Goal: Task Accomplishment & Management: Manage account settings

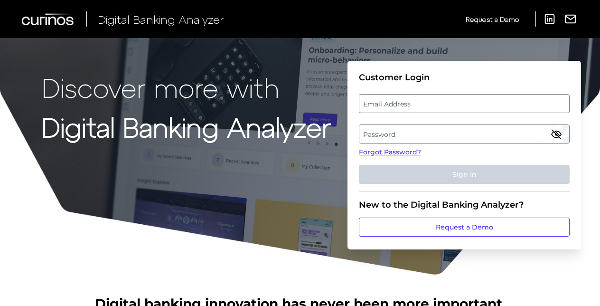
click at [411, 108] on label "Email Address" at bounding box center [463, 103] width 209 height 17
click at [411, 108] on input "email" at bounding box center [464, 103] width 211 height 19
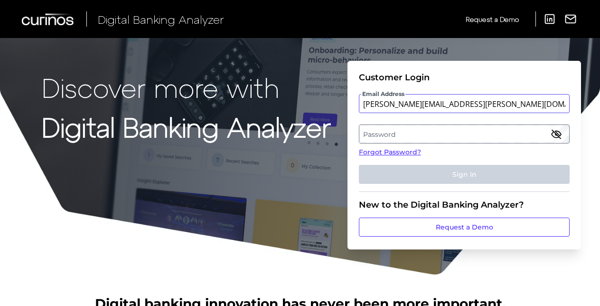
type input "michael.mccarten@nationwide.co.uk"
click at [394, 130] on label "Password" at bounding box center [463, 133] width 209 height 17
click at [374, 141] on label "Password" at bounding box center [463, 133] width 209 height 17
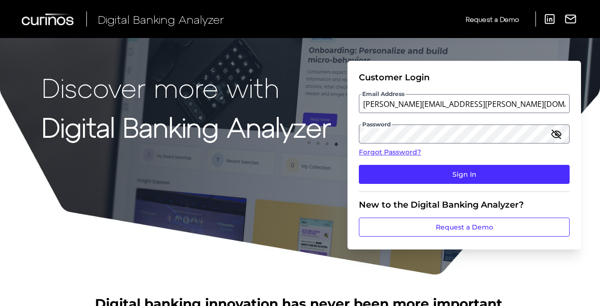
click at [393, 185] on fieldset "Customer Login Email Address michael.mccarten@nationwide.co.uk Password Forgot …" at bounding box center [464, 132] width 211 height 120
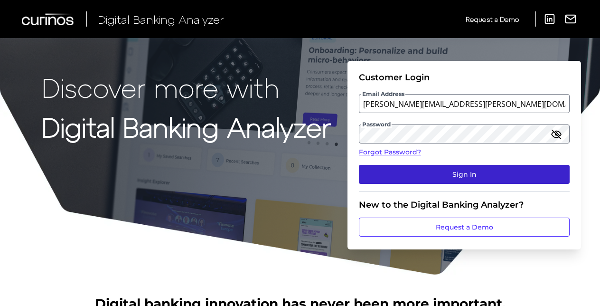
click at [390, 178] on button "Sign In" at bounding box center [464, 174] width 211 height 19
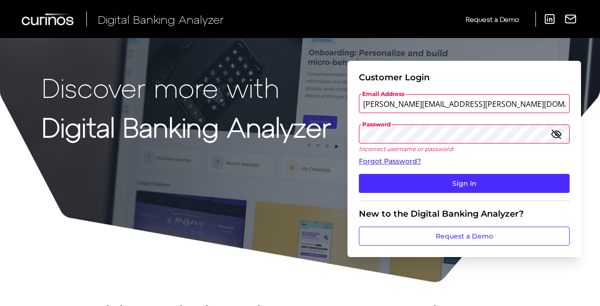
click at [397, 162] on link "Forgot Password?" at bounding box center [464, 161] width 211 height 10
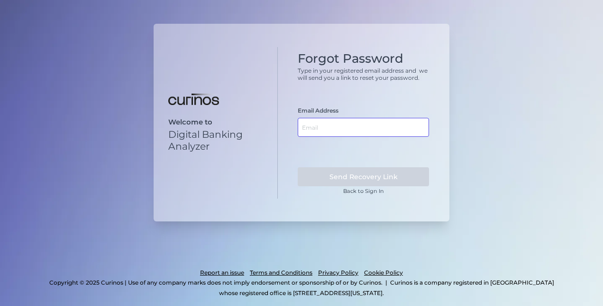
click at [387, 130] on input "text" at bounding box center [363, 127] width 131 height 19
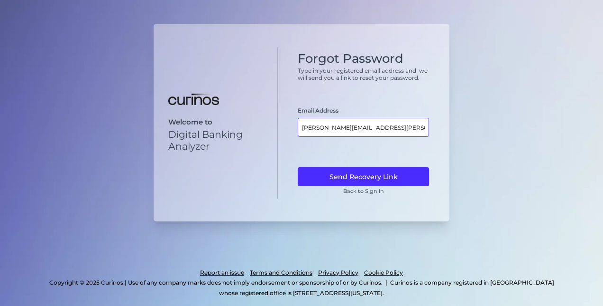
type input "michael.mccarten@nationwide.co.uk"
click at [298, 167] on button "Send Recovery Link" at bounding box center [363, 176] width 131 height 19
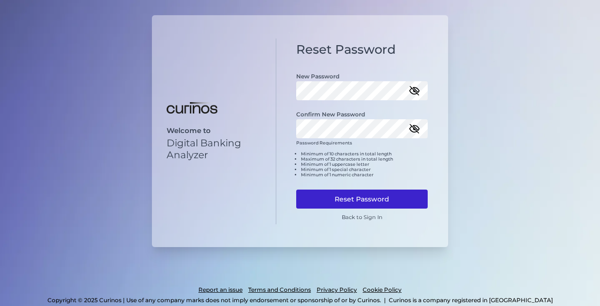
click at [330, 195] on button "Reset Password" at bounding box center [361, 198] width 131 height 19
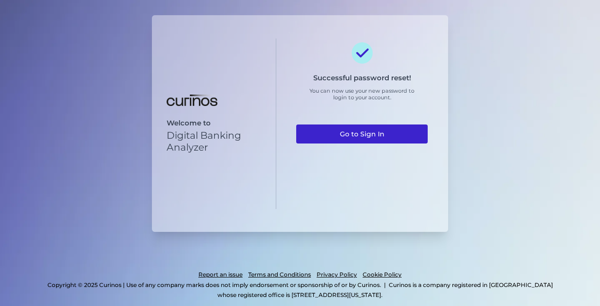
click at [393, 136] on link "Go to Sign In" at bounding box center [361, 133] width 131 height 19
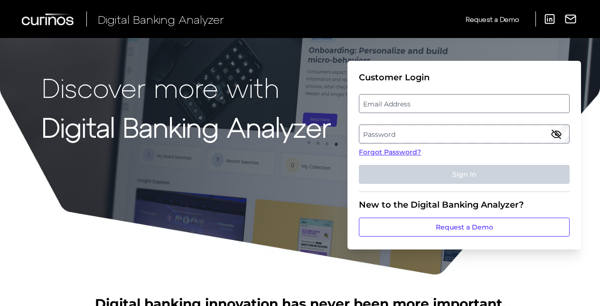
click at [384, 107] on label "Email Address" at bounding box center [463, 103] width 209 height 17
click at [384, 107] on input "email" at bounding box center [464, 103] width 211 height 19
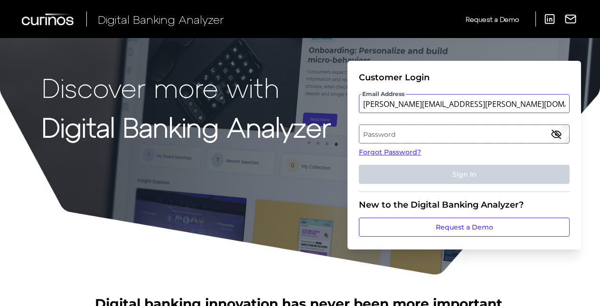
type input "michael.mccarten@nationwide.co.uk"
click at [390, 136] on label "Password" at bounding box center [463, 133] width 209 height 17
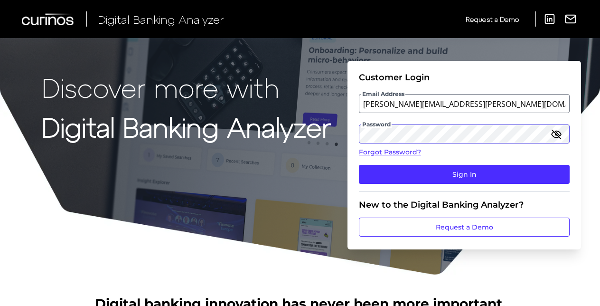
click at [359, 165] on button "Sign In" at bounding box center [464, 174] width 211 height 19
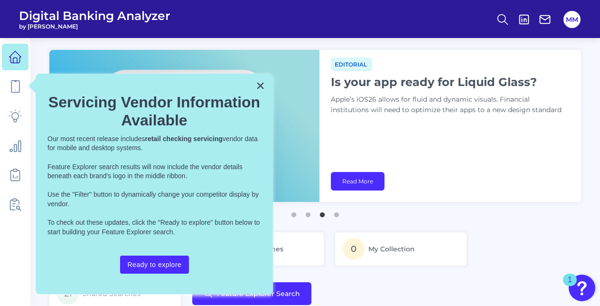
click at [251, 88] on div "× Servicing Vendor Information Available Our most recent release includes retai…" at bounding box center [154, 184] width 237 height 220
click at [260, 88] on button "×" at bounding box center [260, 85] width 9 height 15
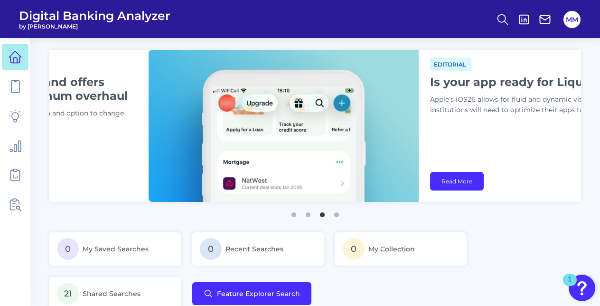
drag, startPoint x: 260, startPoint y: 88, endPoint x: 442, endPoint y: 165, distance: 197.7
click at [418, 165] on img at bounding box center [283, 126] width 270 height 152
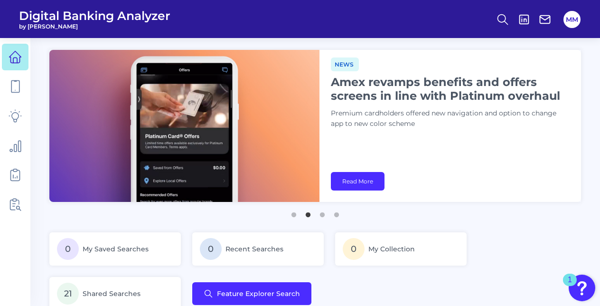
drag, startPoint x: 274, startPoint y: 104, endPoint x: 281, endPoint y: 115, distance: 12.9
